Goal: Transaction & Acquisition: Purchase product/service

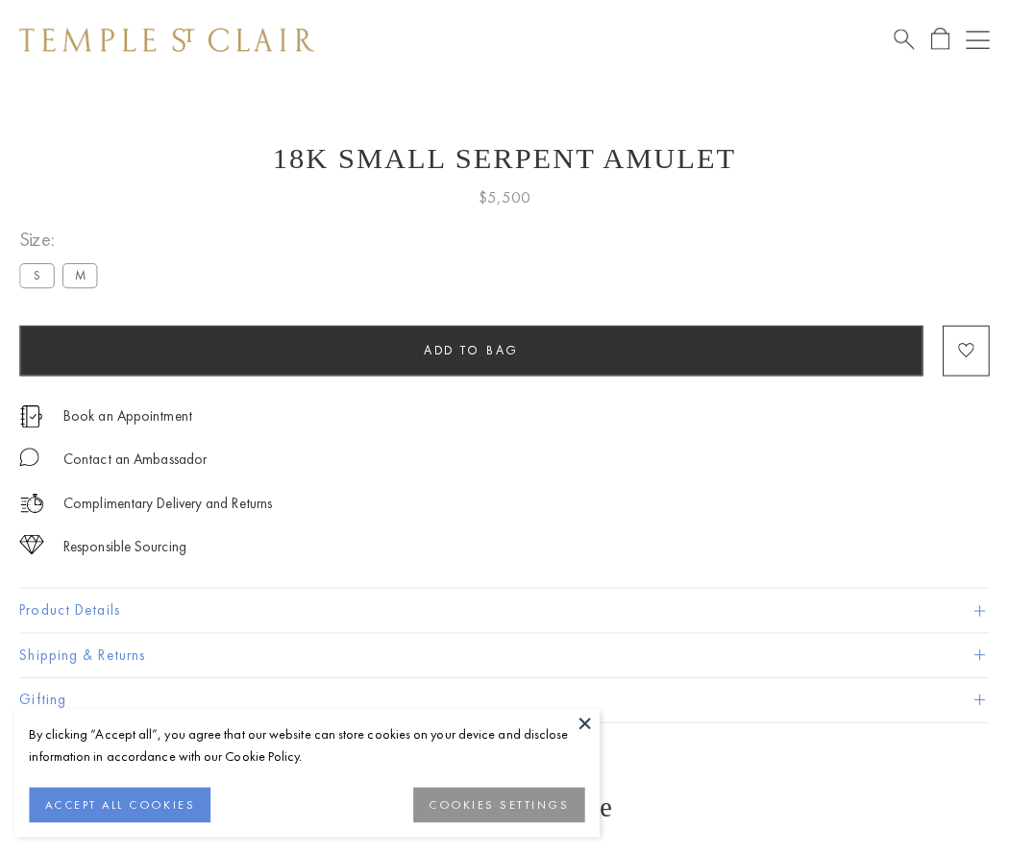
scroll to position [17, 0]
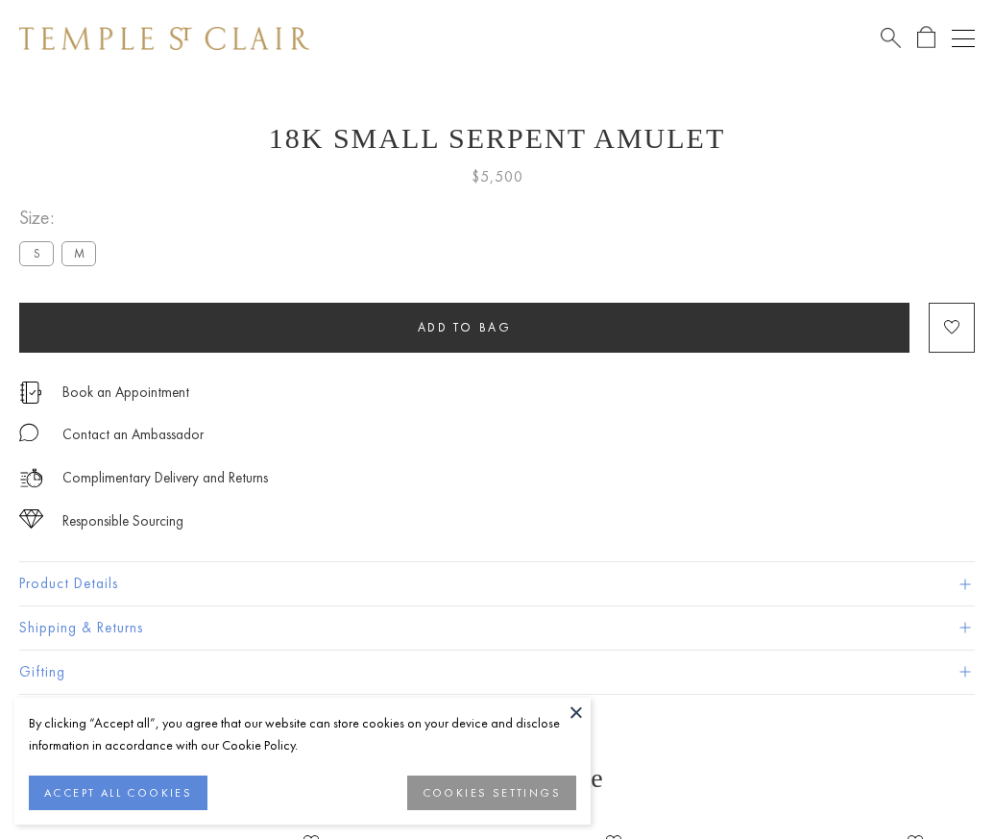
click at [464, 327] on span "Add to bag" at bounding box center [465, 327] width 94 height 16
